Goal: Information Seeking & Learning: Learn about a topic

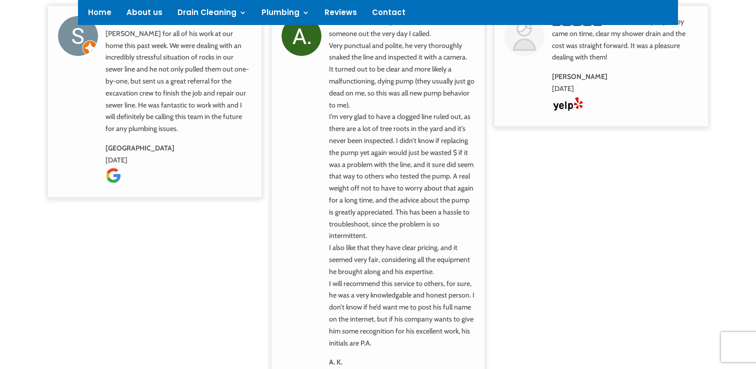
scroll to position [830, 0]
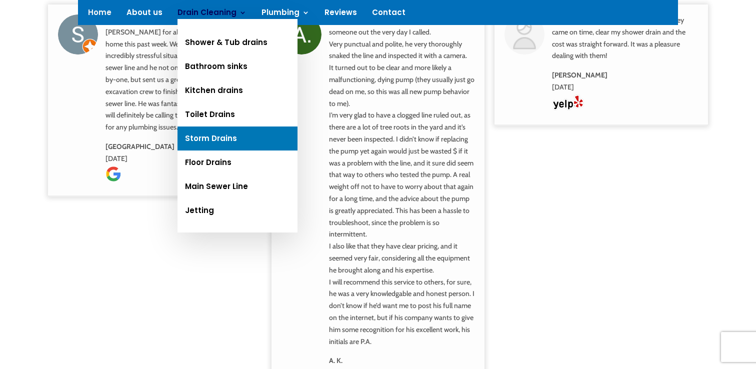
click at [211, 142] on link "Storm Drains" at bounding box center [237, 138] width 120 height 24
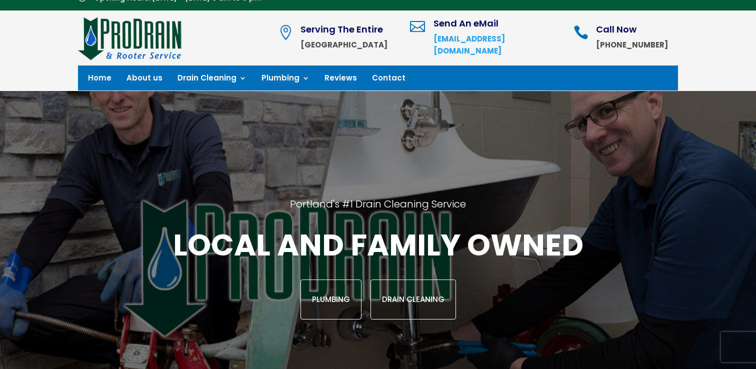
scroll to position [0, 0]
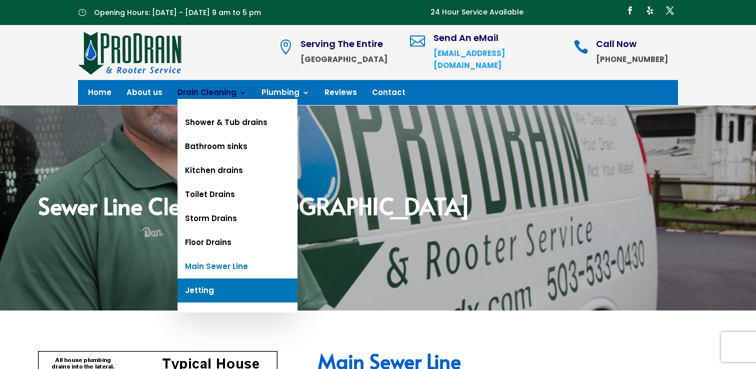
click at [207, 286] on link "Jetting" at bounding box center [237, 290] width 120 height 24
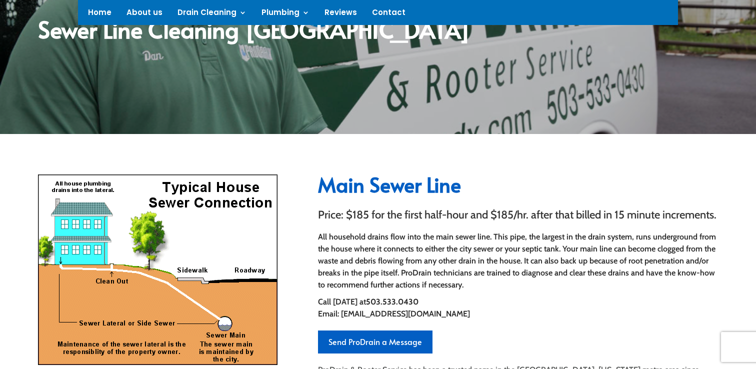
scroll to position [120, 0]
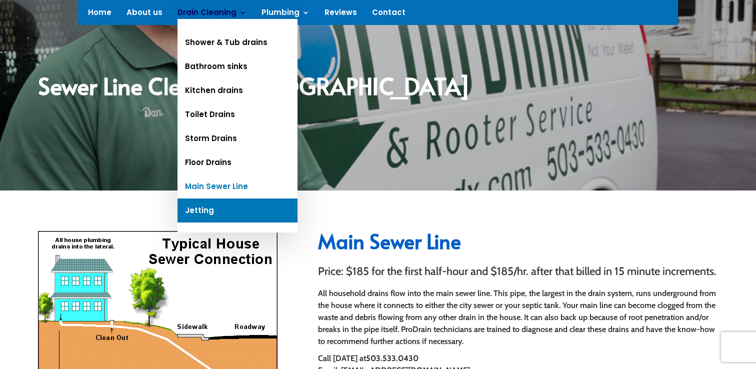
click at [189, 208] on link "Jetting" at bounding box center [237, 210] width 120 height 24
click at [204, 213] on link "Jetting" at bounding box center [237, 210] width 120 height 24
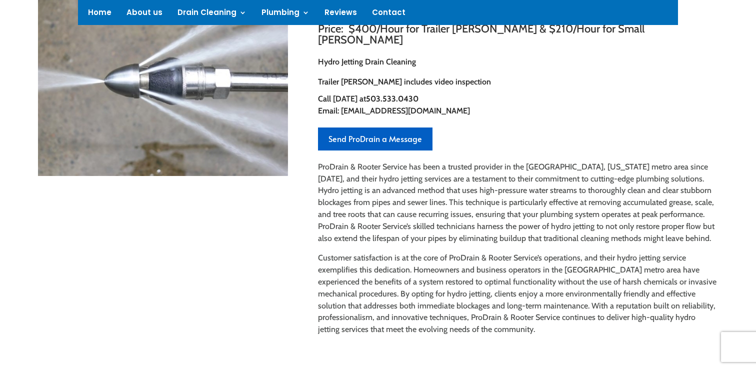
scroll to position [309, 0]
